Goal: Task Accomplishment & Management: Manage account settings

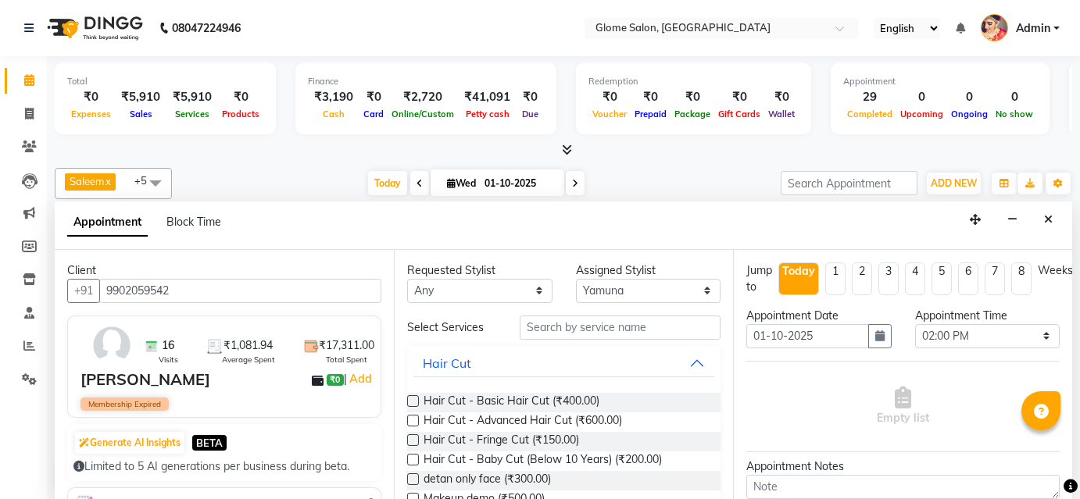
select select "34178"
select select "840"
select select "tentative"
type input "9902059542"
click at [1052, 214] on icon "Close" at bounding box center [1048, 219] width 9 height 11
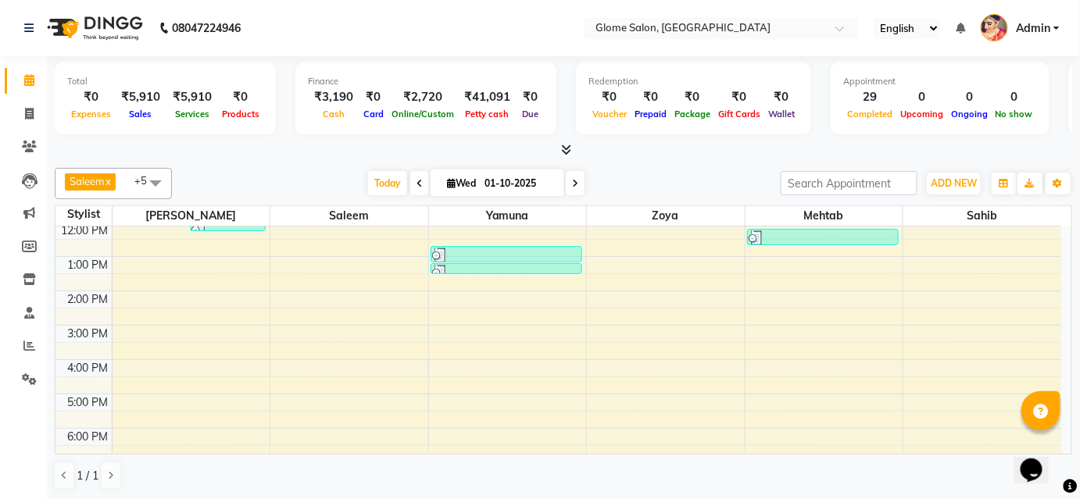
click at [1056, 27] on link "Admin" at bounding box center [1020, 29] width 79 height 26
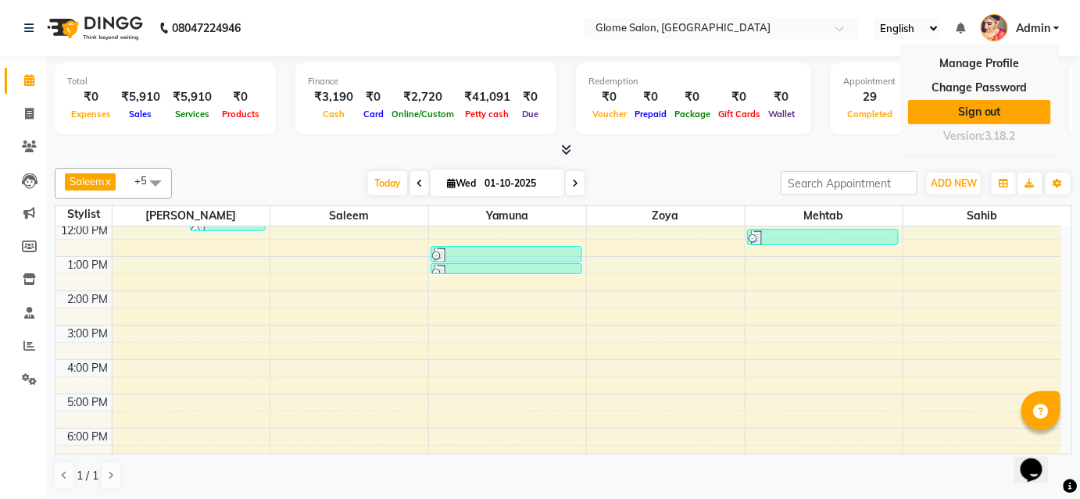
click at [1002, 113] on link "Sign out" at bounding box center [979, 112] width 143 height 24
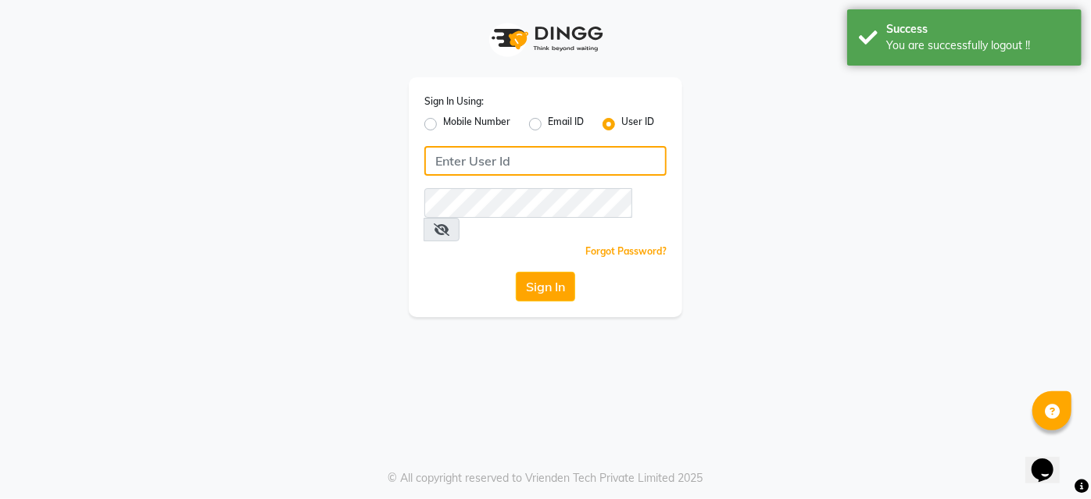
type input "Glome"
